Goal: Task Accomplishment & Management: Manage account settings

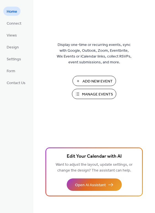
click at [82, 92] on span "Manage Events" at bounding box center [97, 95] width 31 height 6
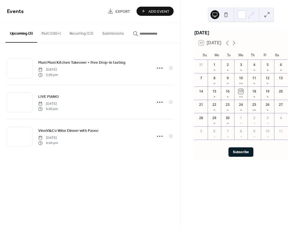
click at [77, 38] on button "Recurring (13)" at bounding box center [81, 32] width 33 height 20
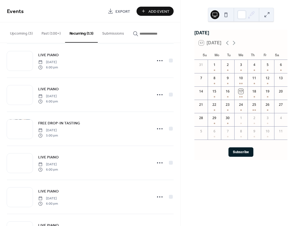
scroll to position [278, 0]
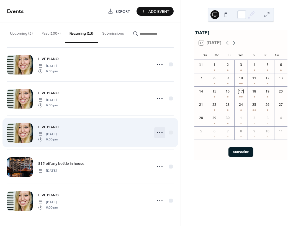
click at [155, 132] on icon at bounding box center [159, 132] width 9 height 9
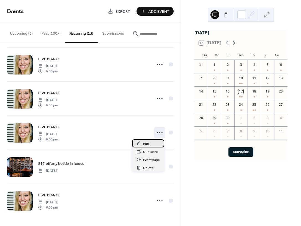
click at [146, 142] on span "Edit" at bounding box center [146, 144] width 6 height 6
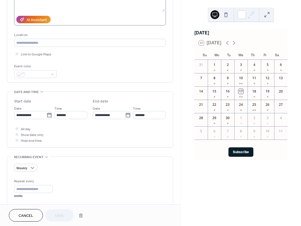
scroll to position [90, 0]
click at [32, 218] on span "Cancel" at bounding box center [26, 216] width 15 height 6
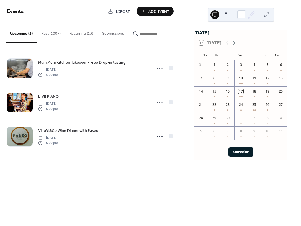
click at [81, 30] on button "Recurring (13)" at bounding box center [81, 32] width 33 height 20
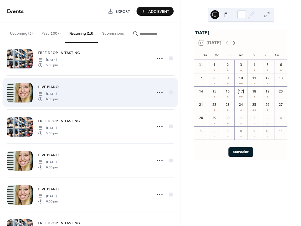
scroll to position [85, 0]
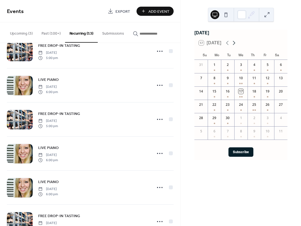
click at [235, 44] on icon at bounding box center [234, 43] width 7 height 7
click at [252, 86] on div "9" at bounding box center [254, 79] width 13 height 13
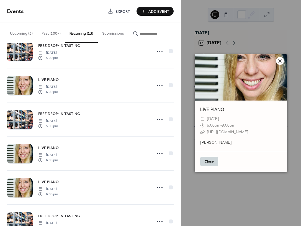
click at [282, 58] on icon at bounding box center [280, 61] width 7 height 7
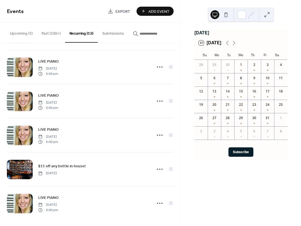
scroll to position [278, 0]
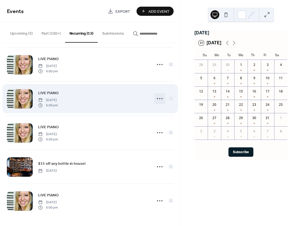
click at [155, 101] on icon at bounding box center [159, 98] width 9 height 9
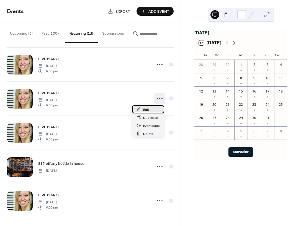
click at [149, 109] on div "Edit" at bounding box center [148, 109] width 32 height 8
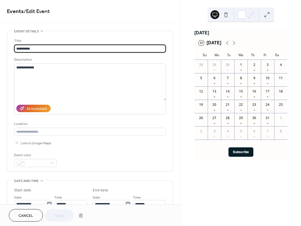
type input "**********"
click at [26, 220] on button "Cancel" at bounding box center [26, 215] width 34 height 12
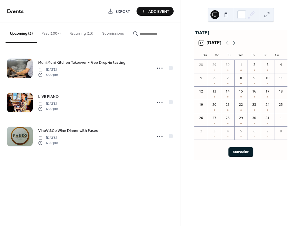
click at [86, 37] on button "Recurring (13)" at bounding box center [81, 32] width 33 height 20
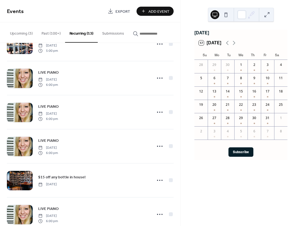
scroll to position [278, 0]
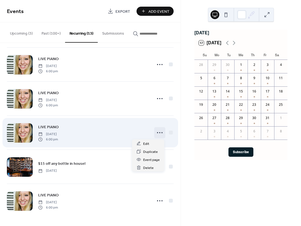
click at [156, 136] on icon at bounding box center [159, 132] width 9 height 9
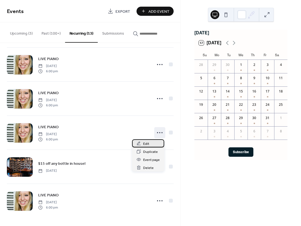
click at [150, 143] on div "Edit" at bounding box center [148, 143] width 32 height 8
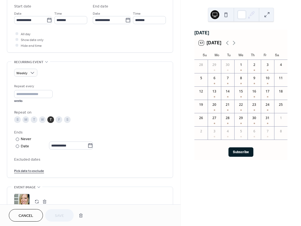
scroll to position [184, 0]
click at [92, 147] on icon at bounding box center [91, 146] width 6 height 6
click at [88, 147] on input "**********" at bounding box center [68, 146] width 39 height 8
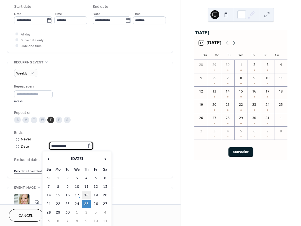
click at [87, 194] on td "18" at bounding box center [86, 196] width 9 height 8
type input "**********"
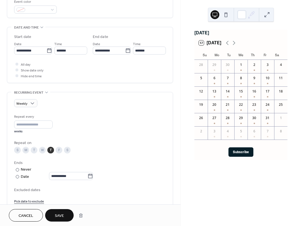
scroll to position [192, 0]
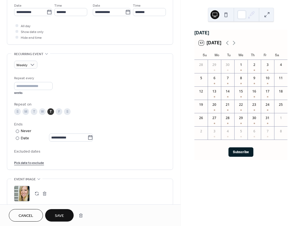
click at [60, 215] on span "Save" at bounding box center [59, 216] width 9 height 6
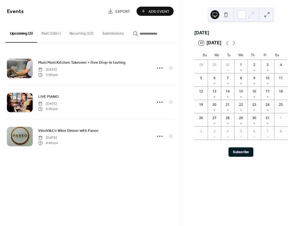
click at [267, 16] on button at bounding box center [267, 14] width 9 height 9
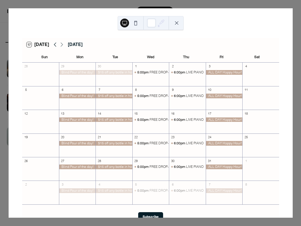
click at [55, 45] on icon at bounding box center [55, 44] width 7 height 7
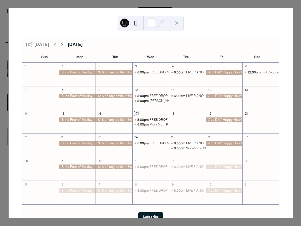
click at [188, 142] on div "LIVE PIANO" at bounding box center [194, 143] width 17 height 5
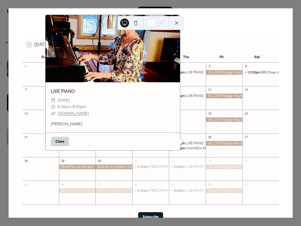
click at [187, 115] on div "18" at bounding box center [187, 113] width 37 height 7
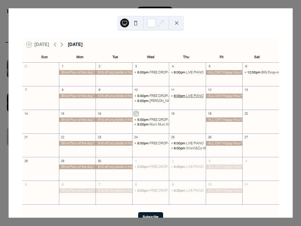
click at [182, 95] on span "6:00pm" at bounding box center [180, 96] width 12 height 5
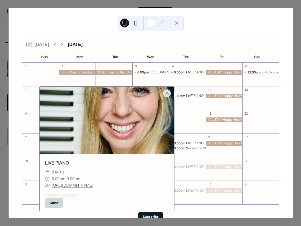
click at [179, 43] on div "17 [DATE] [DATE]" at bounding box center [150, 44] width 257 height 13
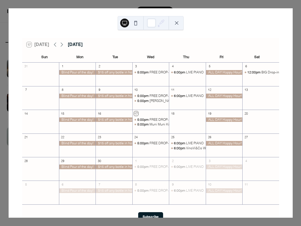
click at [176, 24] on button at bounding box center [176, 23] width 9 height 9
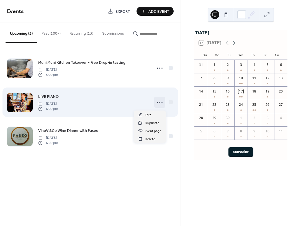
click at [159, 105] on icon at bounding box center [159, 102] width 9 height 9
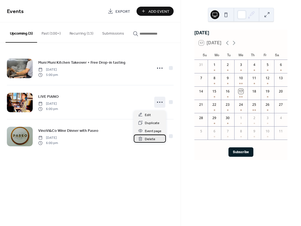
click at [151, 139] on span "Delete" at bounding box center [150, 139] width 11 height 6
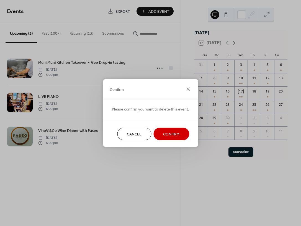
click at [137, 133] on span "Cancel" at bounding box center [134, 135] width 15 height 6
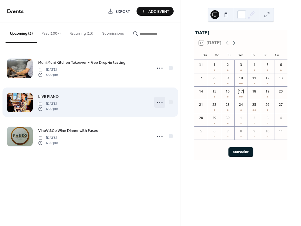
click at [156, 107] on icon at bounding box center [159, 102] width 9 height 9
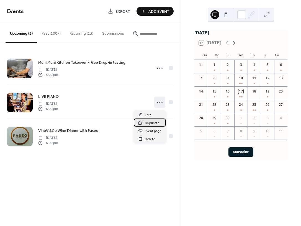
click at [151, 124] on span "Duplicate" at bounding box center [152, 123] width 15 height 6
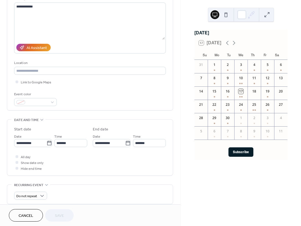
scroll to position [67, 0]
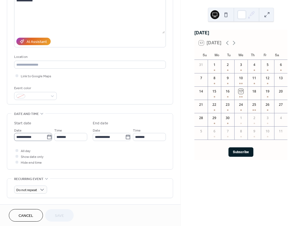
click at [47, 138] on icon at bounding box center [49, 137] width 4 height 4
click at [45, 138] on input "**********" at bounding box center [30, 137] width 32 height 8
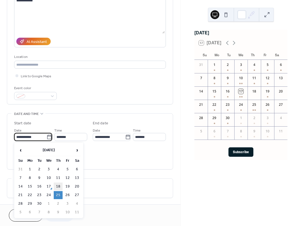
click at [60, 185] on td "18" at bounding box center [58, 187] width 9 height 8
type input "**********"
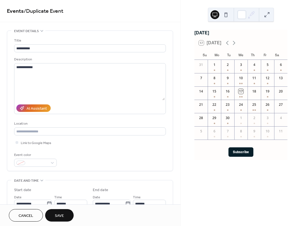
scroll to position [0, 0]
click at [60, 213] on span "Save" at bounding box center [59, 216] width 9 height 6
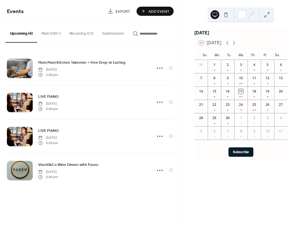
click at [268, 13] on button at bounding box center [267, 14] width 9 height 9
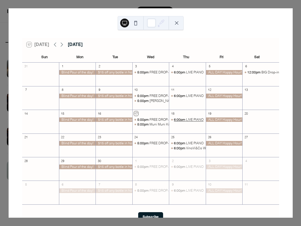
click at [181, 121] on span "6:00pm" at bounding box center [180, 120] width 12 height 5
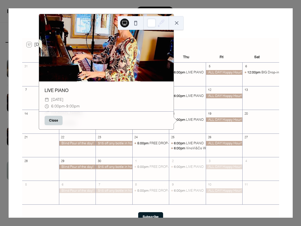
click at [178, 24] on button at bounding box center [176, 23] width 9 height 9
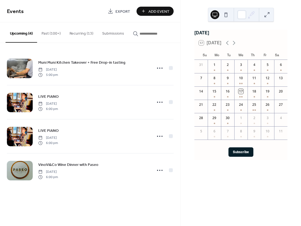
click at [268, 12] on button at bounding box center [267, 14] width 9 height 9
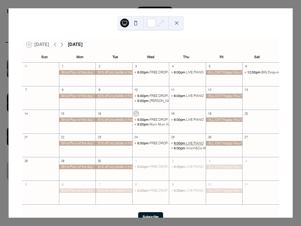
click at [190, 143] on div "LIVE PIANO" at bounding box center [194, 143] width 17 height 5
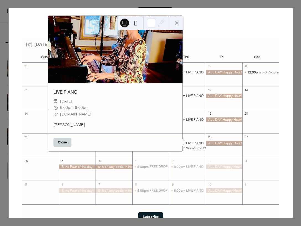
click at [178, 23] on button at bounding box center [176, 23] width 9 height 9
